Goal: Task Accomplishment & Management: Manage account settings

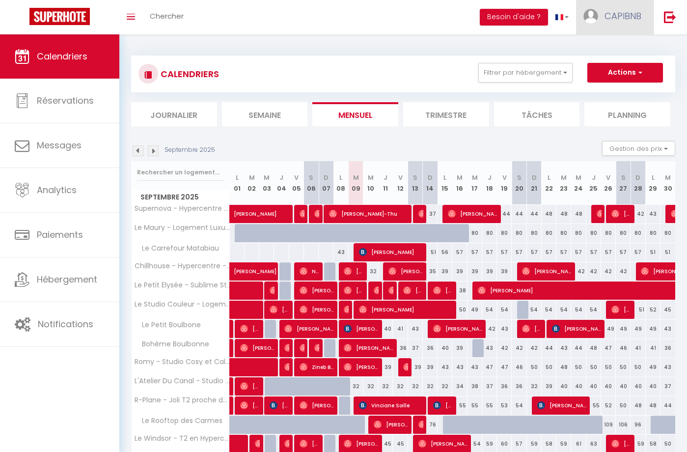
click at [604, 13] on link "CAPIBNB" at bounding box center [615, 17] width 78 height 34
click at [604, 49] on link "Paramètres" at bounding box center [614, 49] width 73 height 17
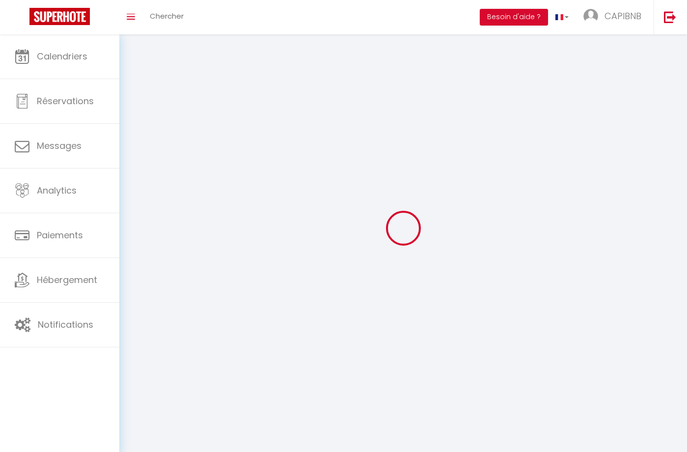
select select
type input "CAPIBNB"
type input "[PERSON_NAME]"
type input "0619485905"
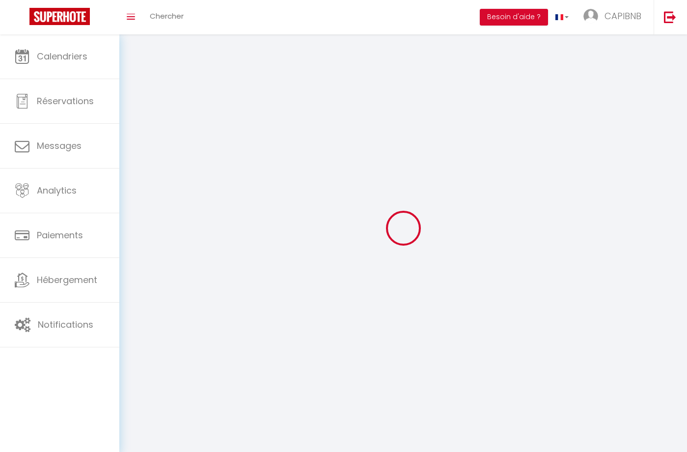
type input "[STREET_ADDRESS]"
type input "31000"
type input "[GEOGRAPHIC_DATA]"
type input "3lGih9a3gjWZhRLTbGWbSeKpU"
type input "VOchbAYCJBJFs9yNGSrbbAOKO"
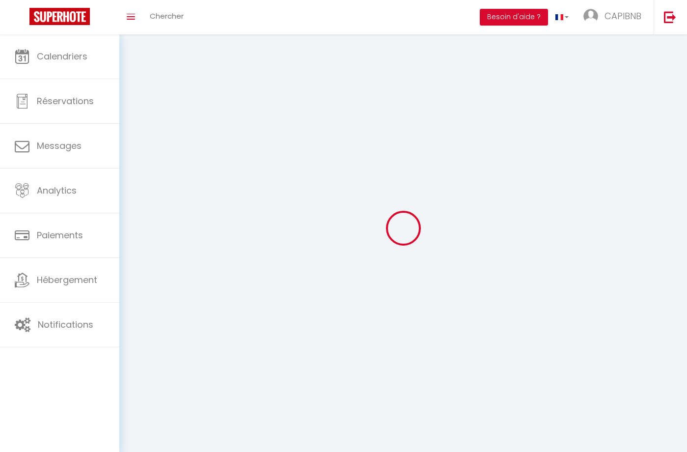
type input "[URL][DOMAIN_NAME]"
select select "28"
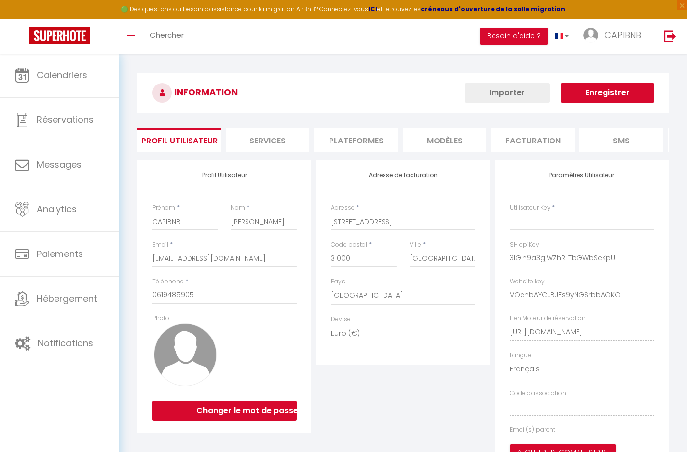
type input "3lGih9a3gjWZhRLTbGWbSeKpU"
type input "VOchbAYCJBJFs9yNGSrbbAOKO"
type input "[URL][DOMAIN_NAME]"
select select "fr"
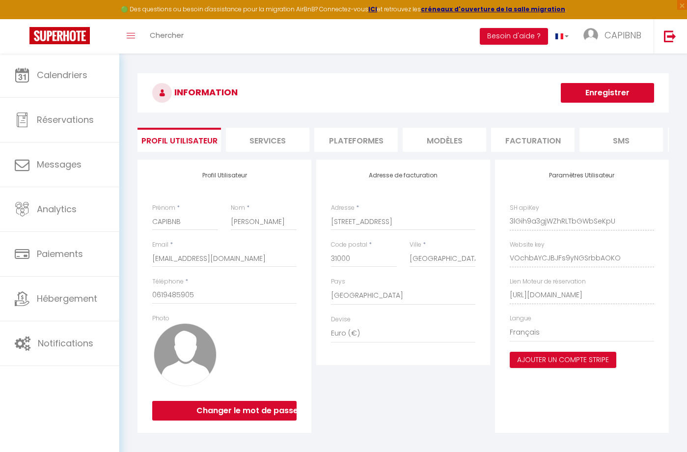
click at [355, 133] on li "Plateformes" at bounding box center [355, 140] width 83 height 24
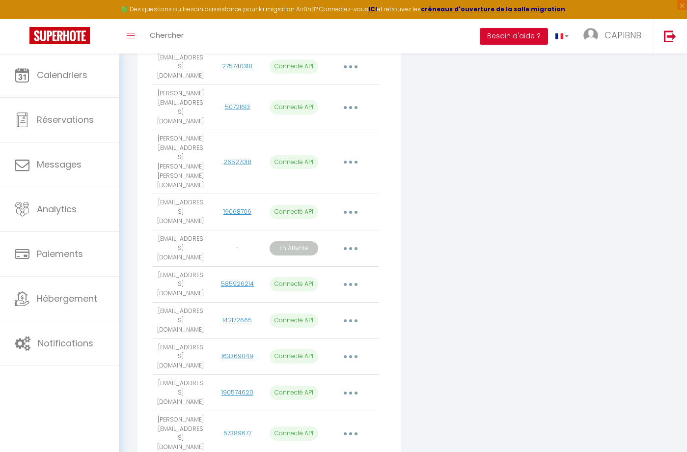
scroll to position [430, 0]
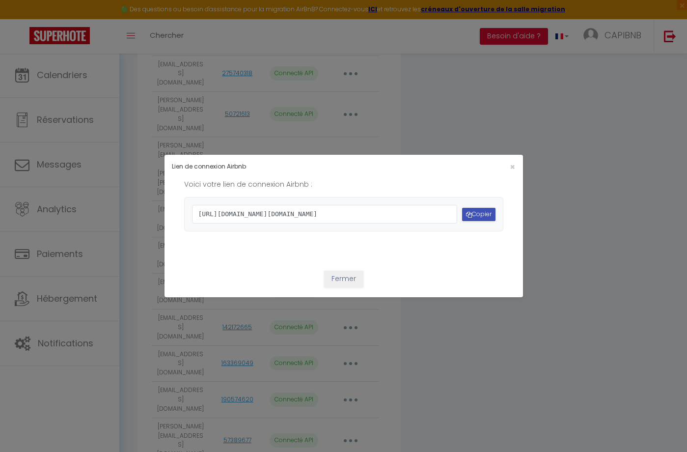
click at [476, 216] on button "Copier" at bounding box center [478, 214] width 33 height 13
click at [514, 161] on span "×" at bounding box center [512, 167] width 5 height 12
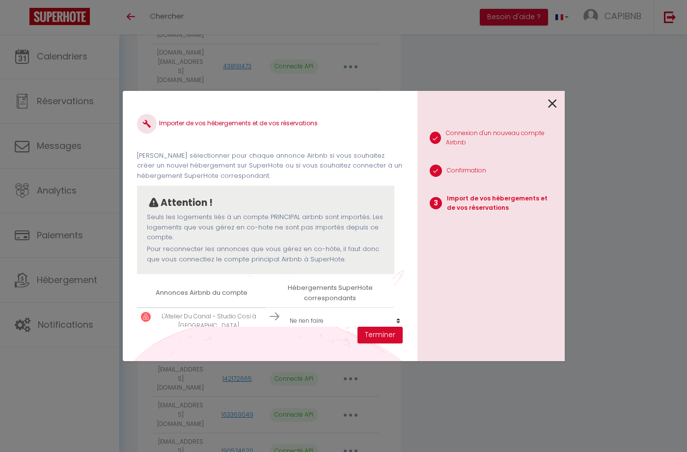
scroll to position [1, 0]
select select "63620"
click at [370, 332] on button "Terminer" at bounding box center [380, 335] width 45 height 17
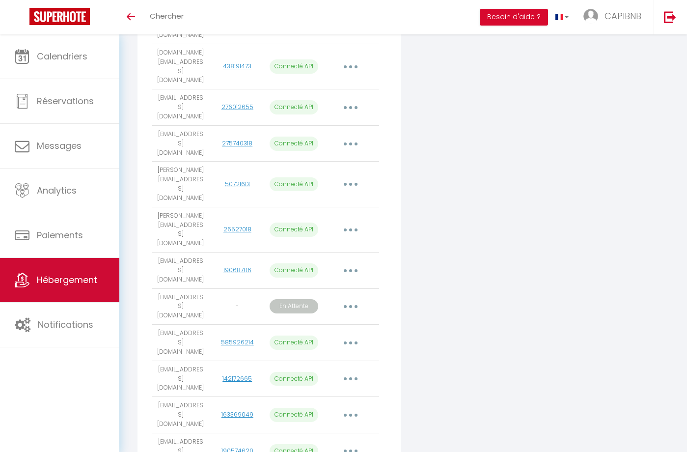
click at [75, 276] on span "Hébergement" at bounding box center [67, 280] width 60 height 12
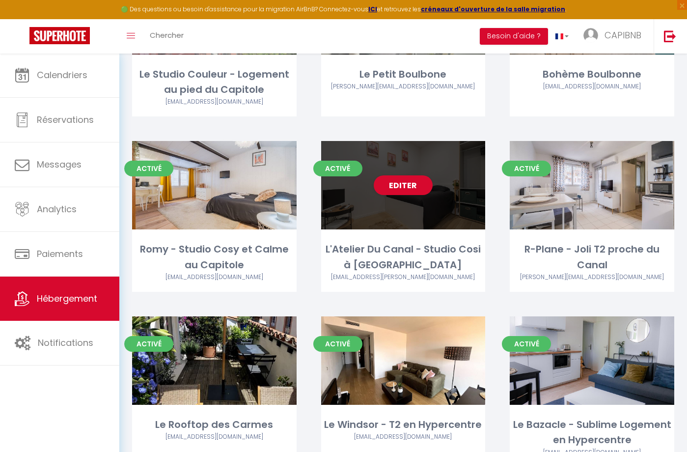
scroll to position [375, 0]
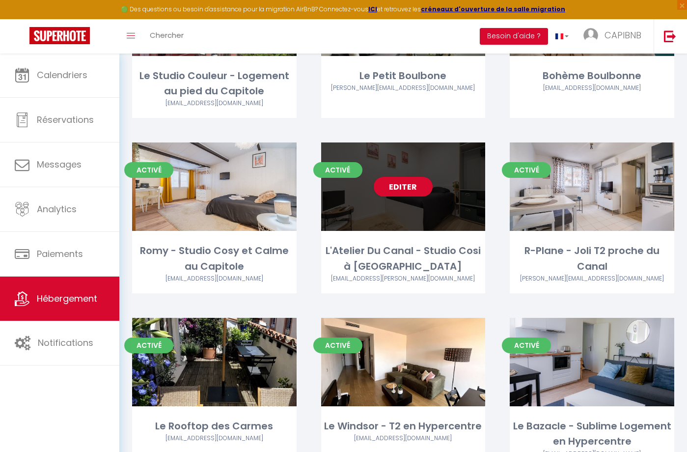
click at [384, 208] on div "Editer" at bounding box center [403, 186] width 165 height 88
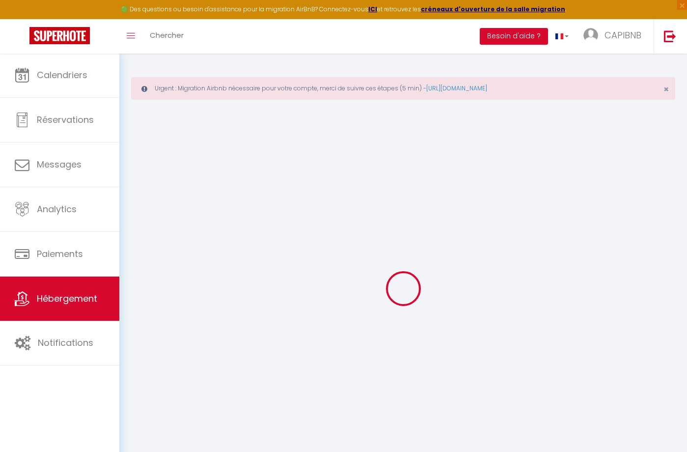
select select
checkbox input "false"
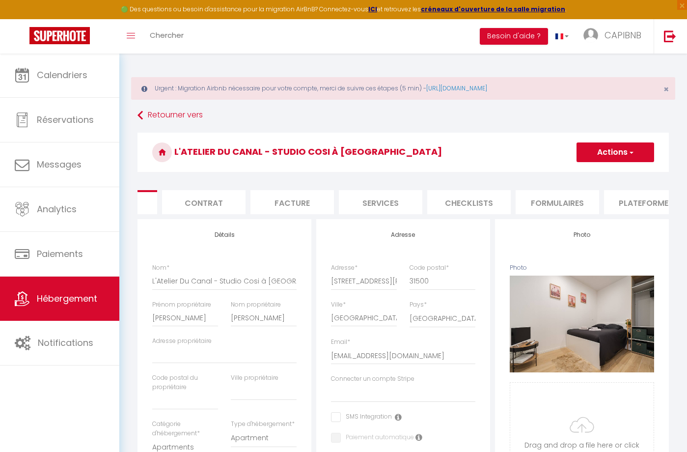
scroll to position [0, 89]
click at [611, 197] on li "Plateformes" at bounding box center [620, 202] width 83 height 24
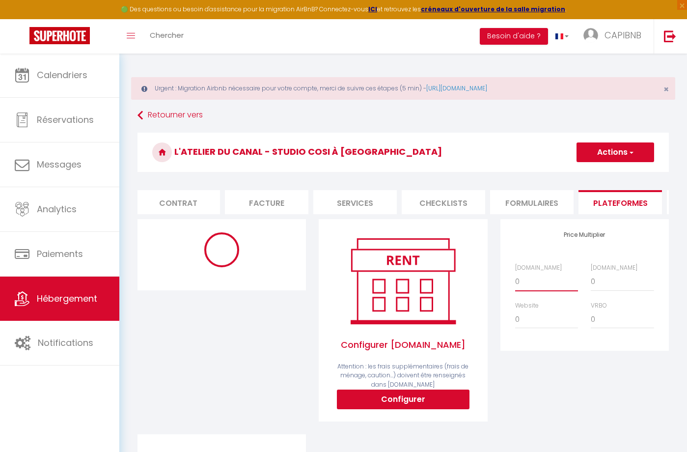
select select "+ 22 %"
click at [605, 156] on button "Actions" at bounding box center [616, 152] width 78 height 20
click at [597, 173] on link "Enregistrer" at bounding box center [615, 173] width 78 height 13
select select "365"
select select "EUR"
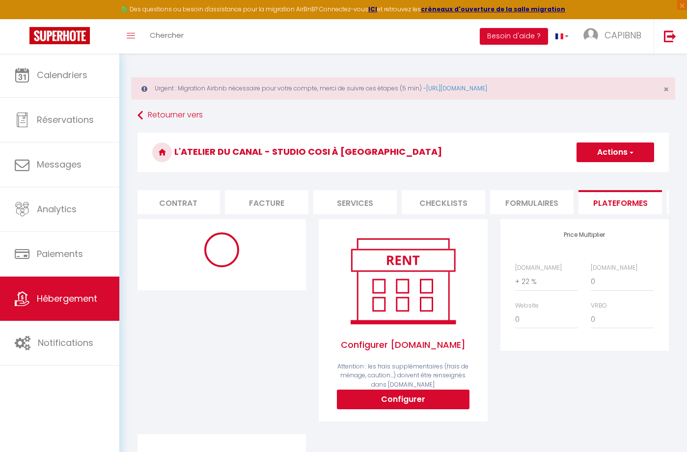
select select
select select "17147-1379667802810088651"
